Goal: Information Seeking & Learning: Learn about a topic

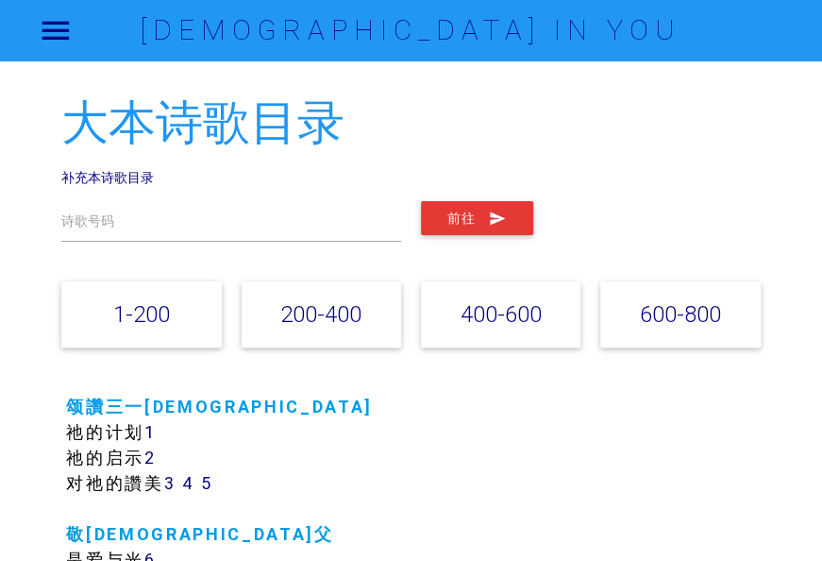
click at [128, 168] on div "大本诗歌目录 补充本诗歌目录 诗歌号码 前往 1-200 200-400 400-600 600-800" at bounding box center [410, 228] width 699 height 263
click at [136, 177] on link "补充本诗歌目录" at bounding box center [107, 177] width 93 height 17
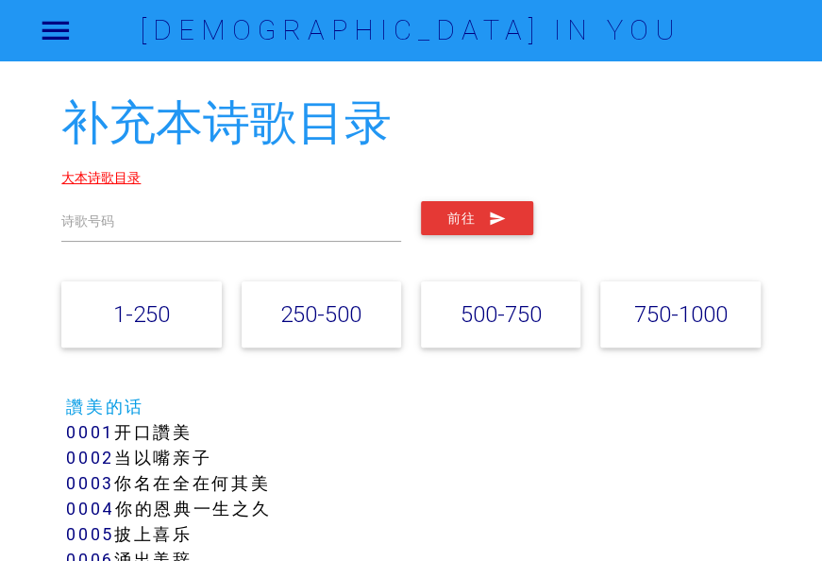
click at [107, 177] on link "大本诗歌目录" at bounding box center [100, 177] width 79 height 17
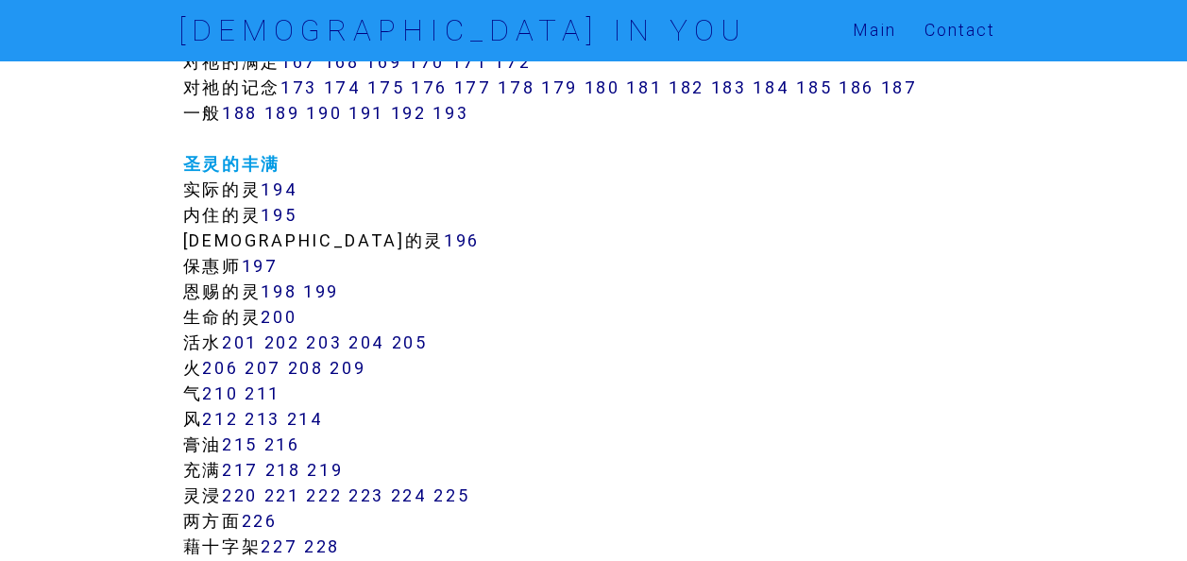
scroll to position [1325, 0]
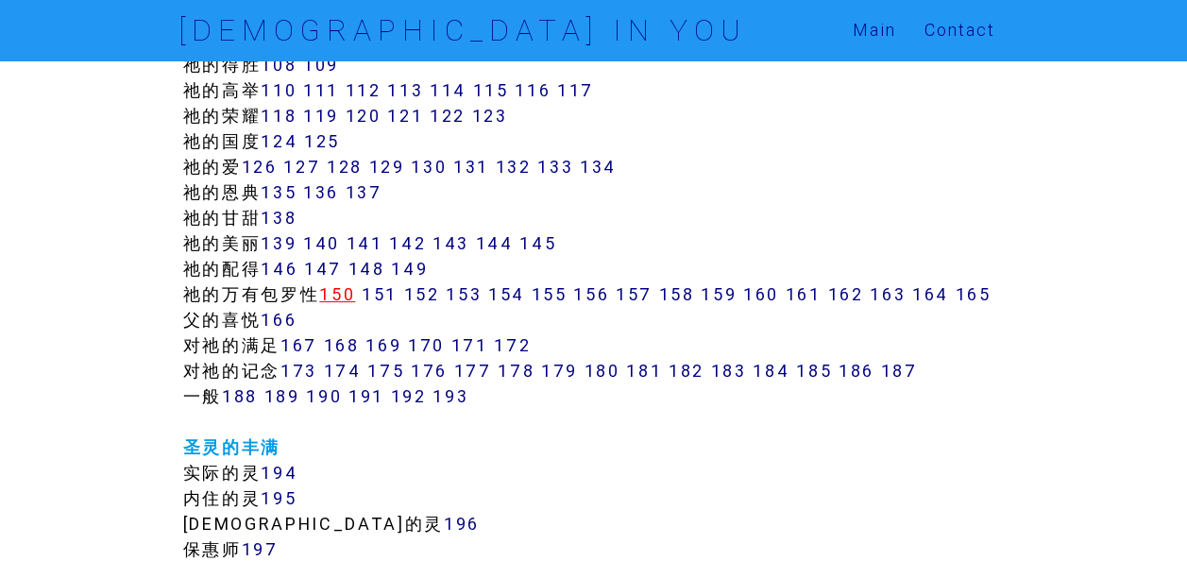
click at [330, 291] on link "150" at bounding box center [337, 294] width 36 height 22
click at [393, 294] on link "151" at bounding box center [380, 294] width 36 height 22
click at [429, 296] on link "152" at bounding box center [422, 294] width 36 height 22
click at [478, 296] on link "153" at bounding box center [464, 294] width 36 height 22
click at [525, 296] on link "154" at bounding box center [506, 294] width 37 height 22
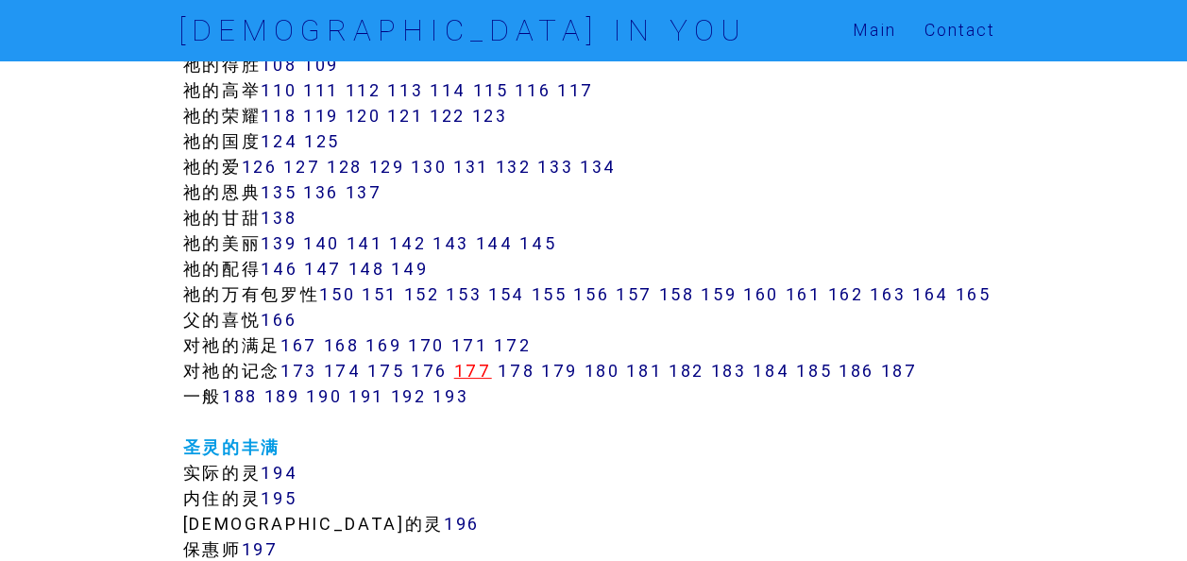
click at [471, 381] on link "177" at bounding box center [473, 371] width 38 height 22
click at [640, 289] on link "157" at bounding box center [634, 294] width 37 height 22
click at [736, 296] on link "159" at bounding box center [719, 294] width 36 height 22
click at [821, 289] on link "164" at bounding box center [930, 294] width 37 height 22
click at [821, 297] on link "162" at bounding box center [845, 294] width 36 height 22
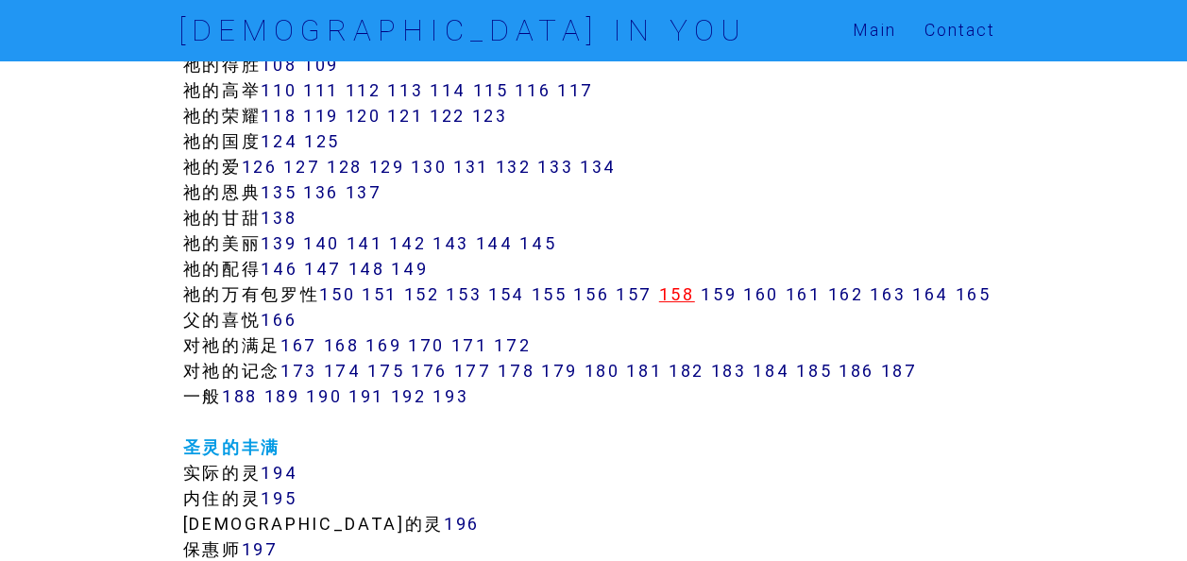
click at [684, 296] on link "158" at bounding box center [677, 294] width 36 height 22
click at [347, 296] on link "150" at bounding box center [337, 294] width 36 height 22
click at [821, 291] on link "163" at bounding box center [888, 294] width 36 height 22
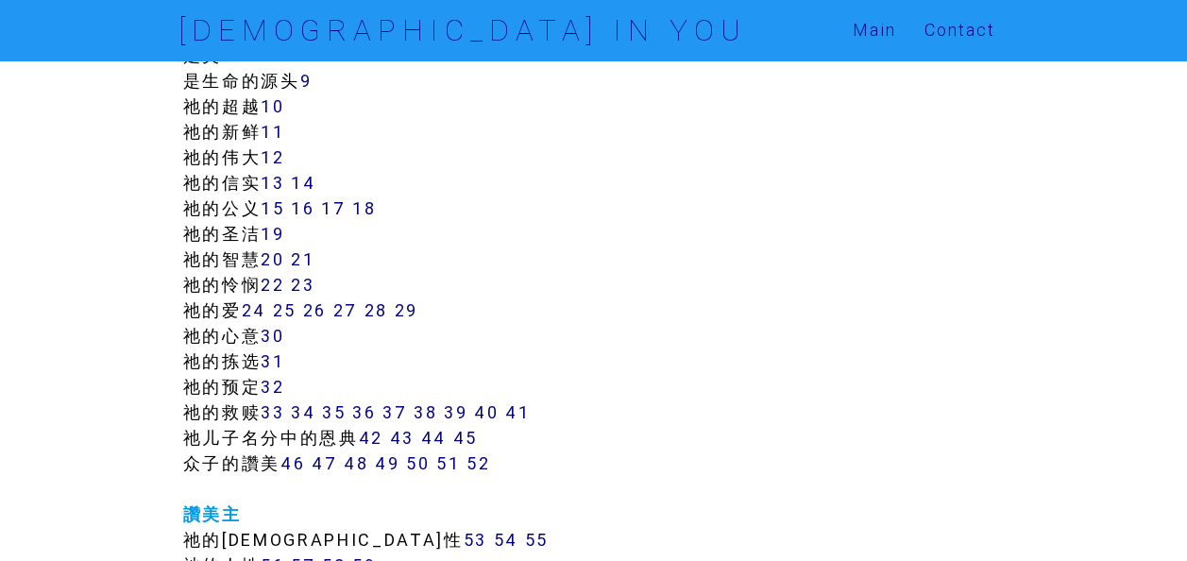
scroll to position [664, 0]
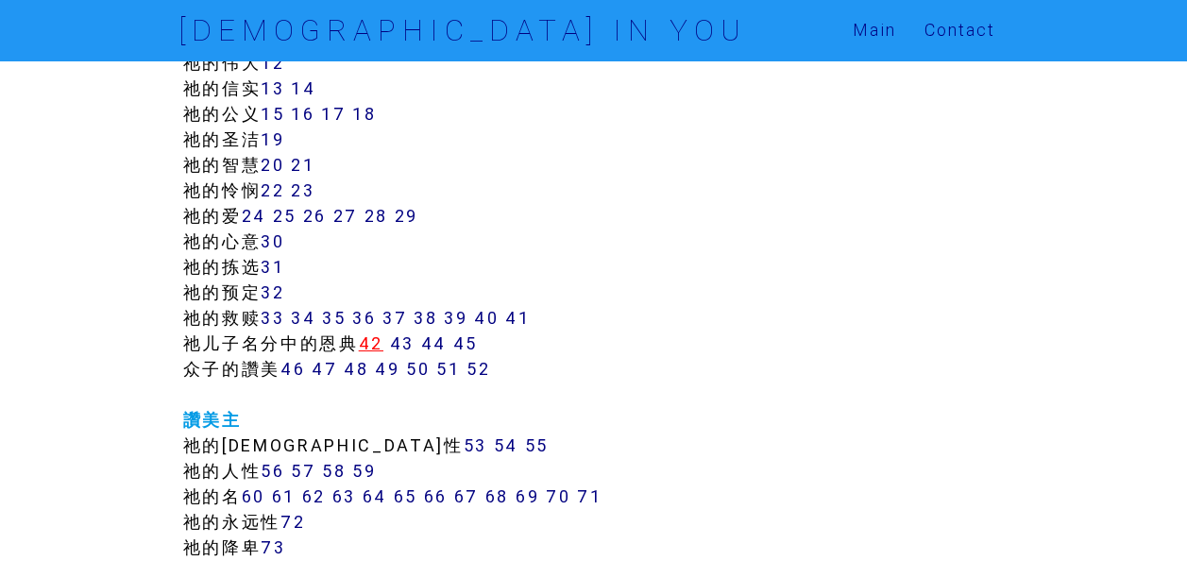
click at [377, 332] on link "42" at bounding box center [371, 343] width 25 height 22
click at [404, 341] on link "43" at bounding box center [402, 343] width 25 height 22
click at [461, 339] on link "45" at bounding box center [465, 343] width 25 height 22
click at [440, 341] on link "44" at bounding box center [433, 343] width 25 height 22
click at [412, 347] on link "43" at bounding box center [402, 343] width 25 height 22
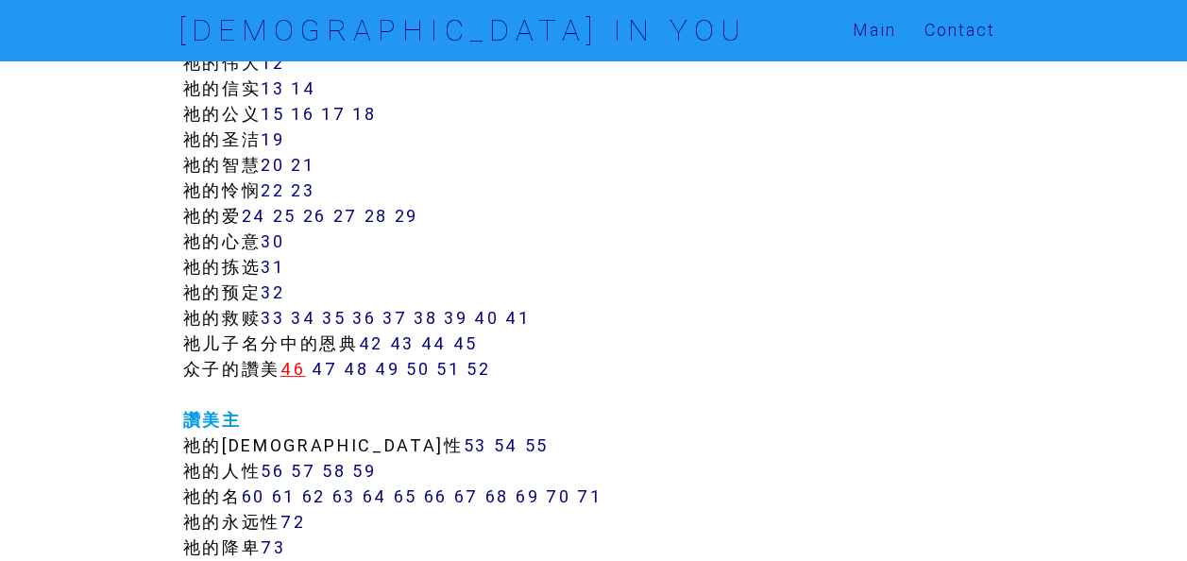
click at [297, 366] on link "46" at bounding box center [292, 369] width 25 height 22
click at [332, 370] on link "47" at bounding box center [324, 369] width 25 height 22
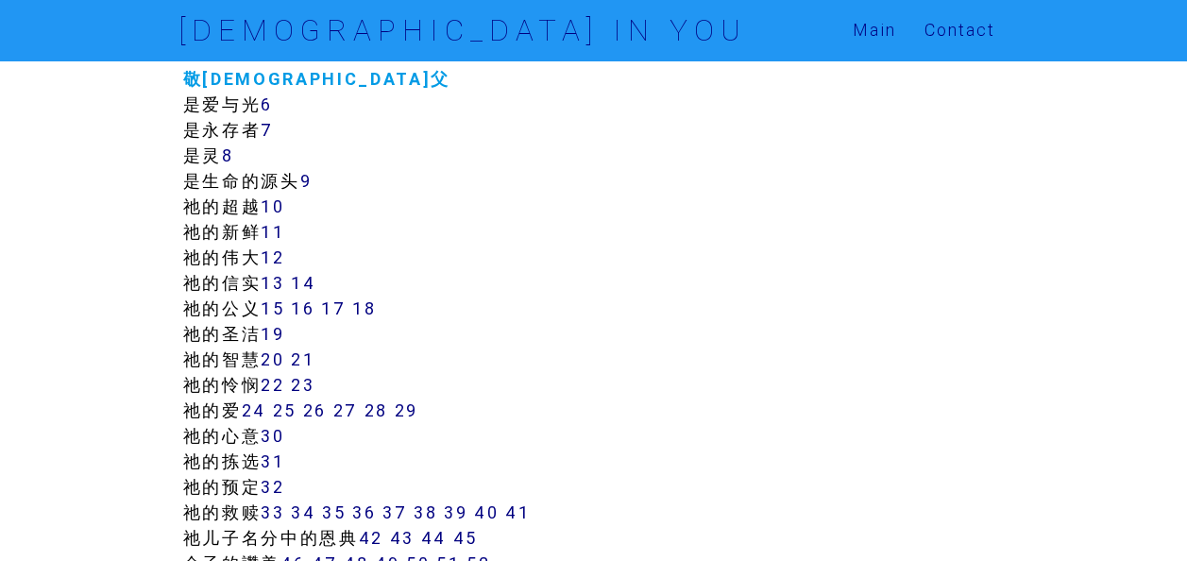
scroll to position [472, 0]
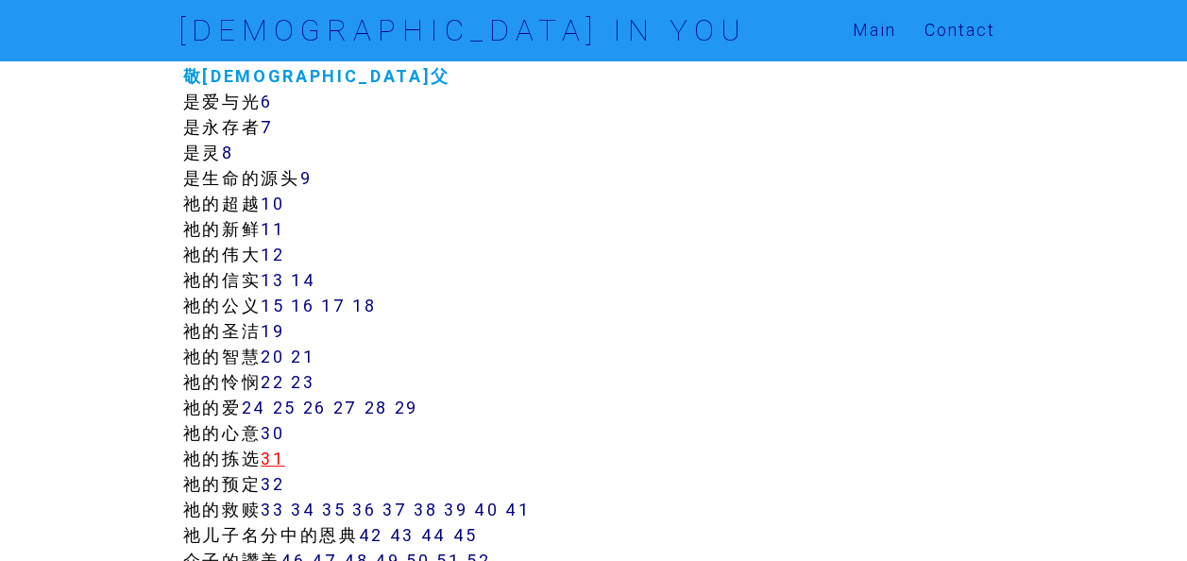
click at [284, 456] on link "31" at bounding box center [273, 459] width 24 height 22
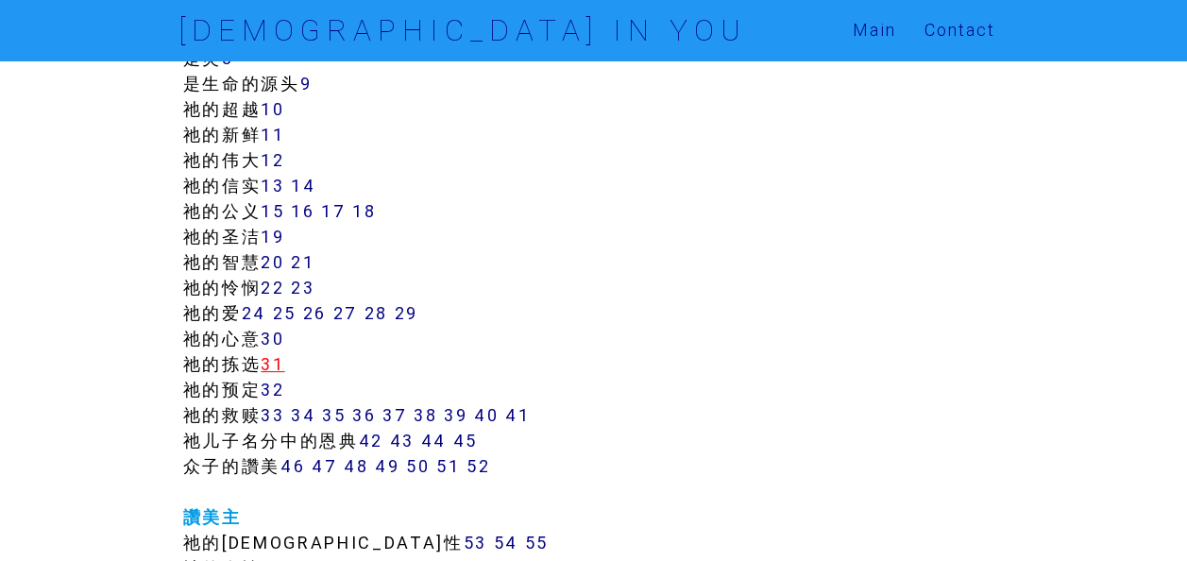
click at [274, 354] on link "31" at bounding box center [273, 364] width 24 height 22
click at [279, 396] on link "32" at bounding box center [273, 390] width 24 height 22
click at [273, 383] on link "32" at bounding box center [273, 390] width 24 height 22
click at [276, 391] on link "32" at bounding box center [273, 390] width 24 height 22
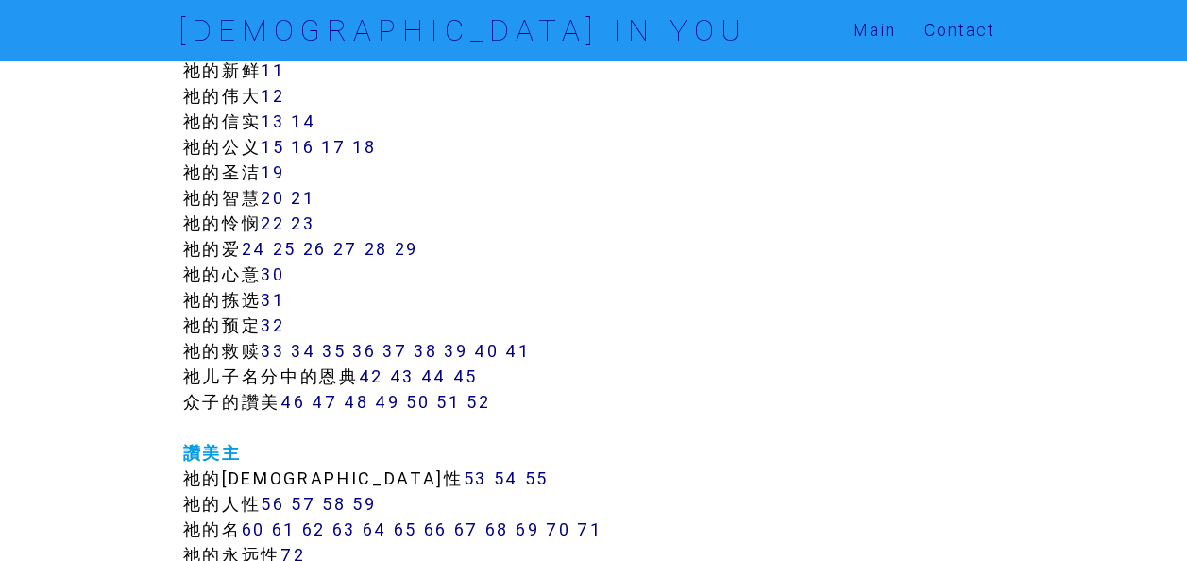
scroll to position [661, 0]
